Goal: Transaction & Acquisition: Purchase product/service

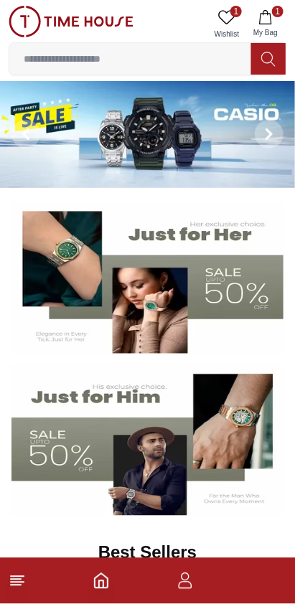
click at [276, 19] on button "1 My Bag" at bounding box center [266, 24] width 42 height 37
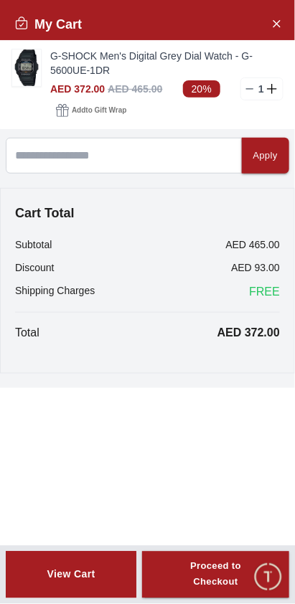
click at [80, 582] on div "View Cart" at bounding box center [71, 575] width 48 height 14
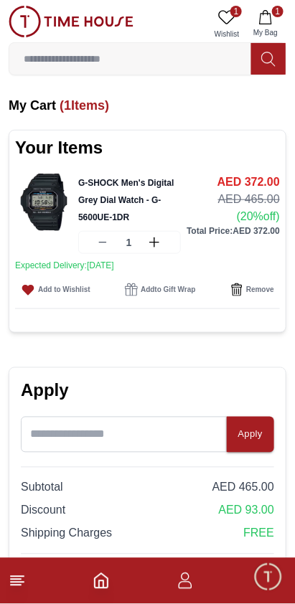
click at [226, 19] on icon at bounding box center [226, 17] width 17 height 17
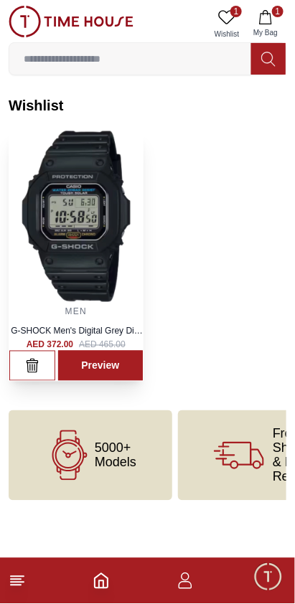
click at [100, 203] on img at bounding box center [75, 216] width 133 height 171
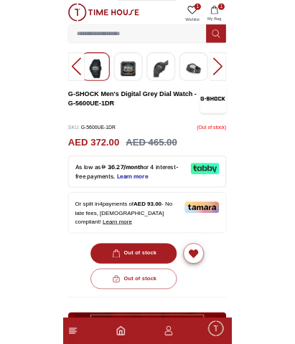
scroll to position [218, 0]
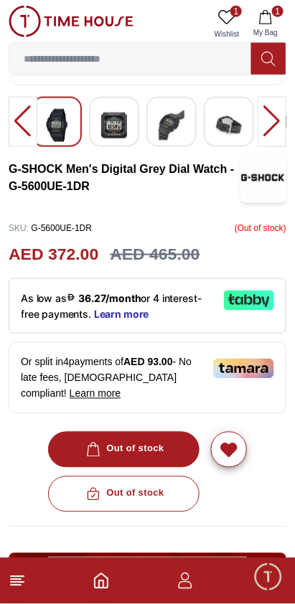
click at [19, 128] on div at bounding box center [23, 122] width 29 height 50
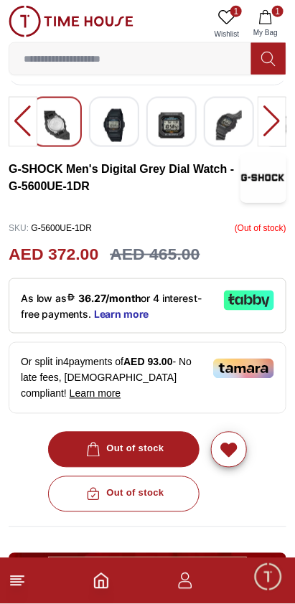
click at [27, 123] on div at bounding box center [23, 122] width 29 height 50
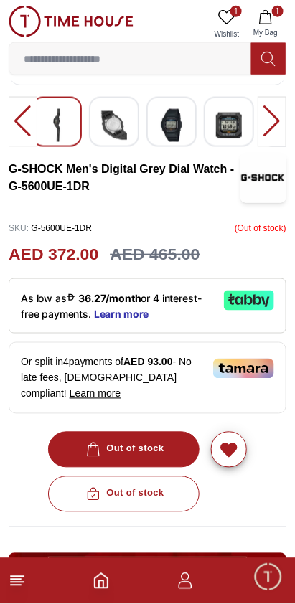
click at [211, 63] on input at bounding box center [130, 58] width 242 height 29
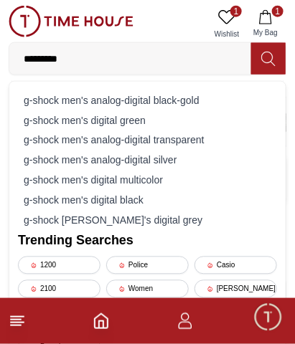
type input "**********"
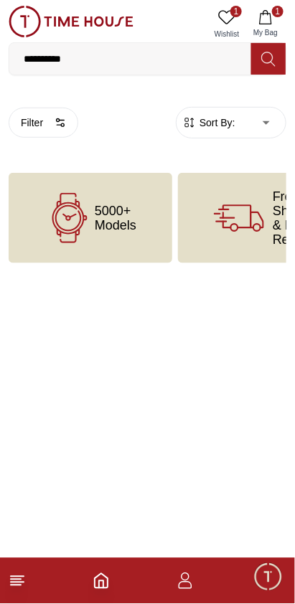
click at [261, 60] on icon at bounding box center [268, 59] width 14 height 17
